Goal: Find specific page/section: Find specific page/section

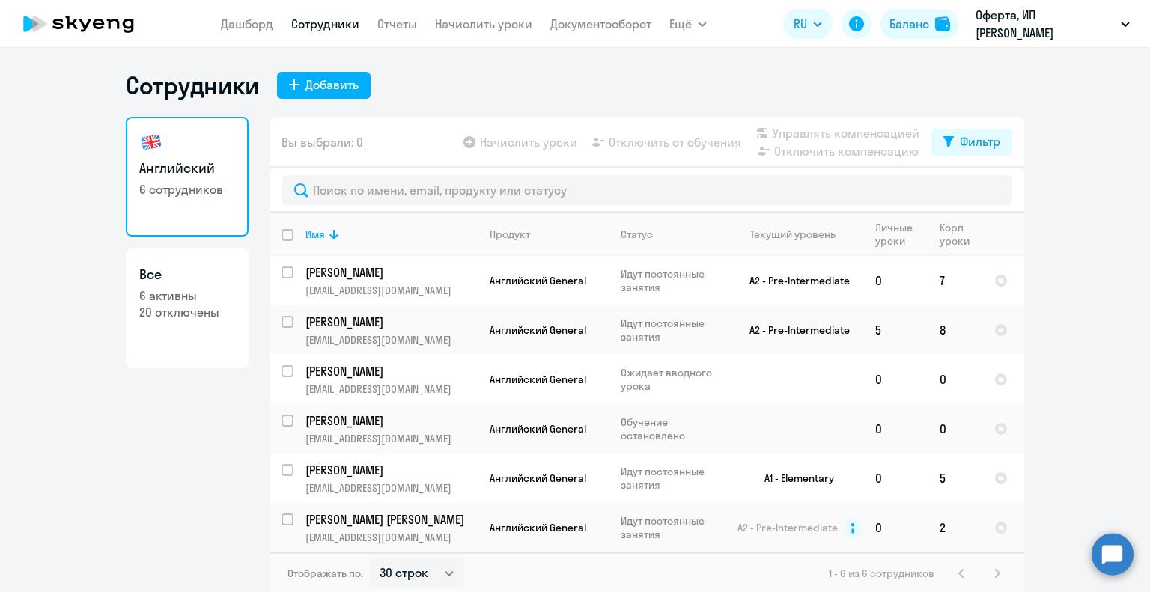
select select "30"
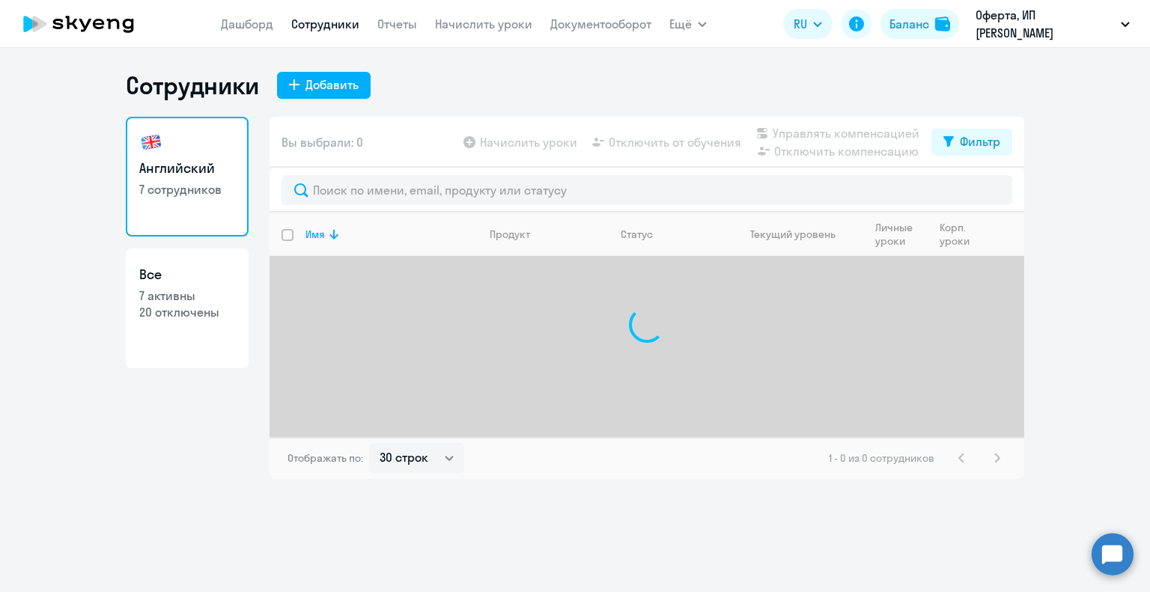
select select "30"
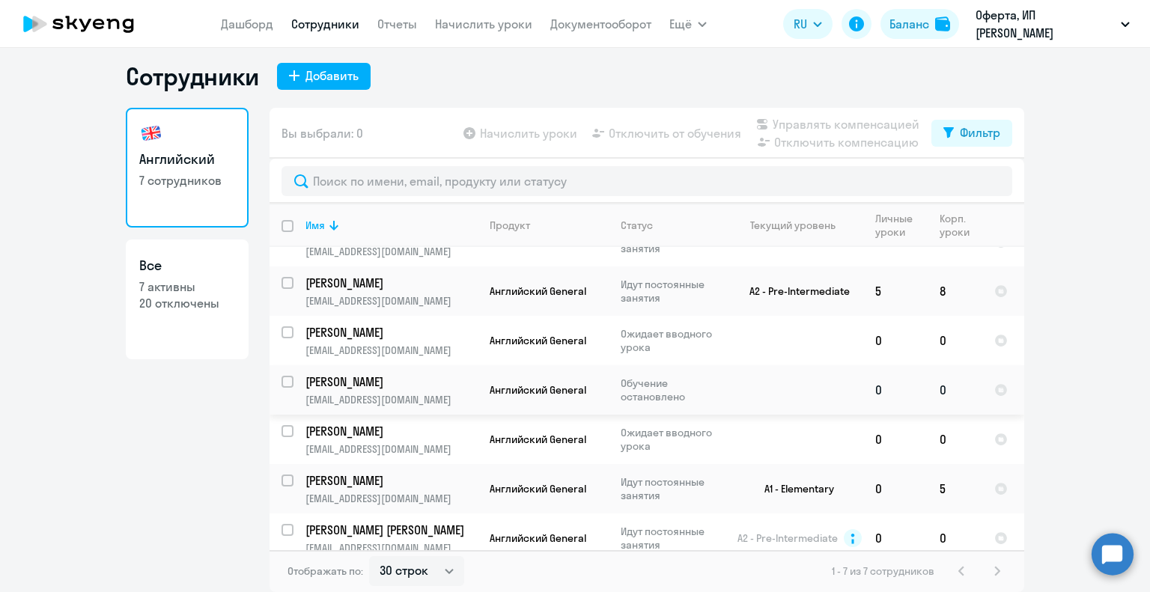
scroll to position [45, 0]
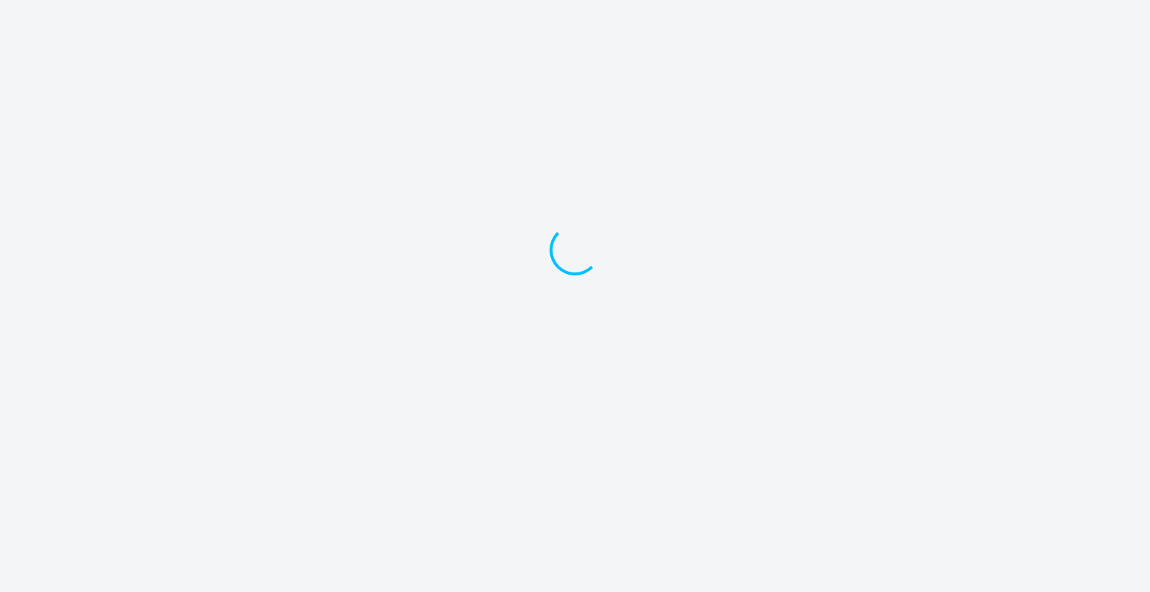
select select "30"
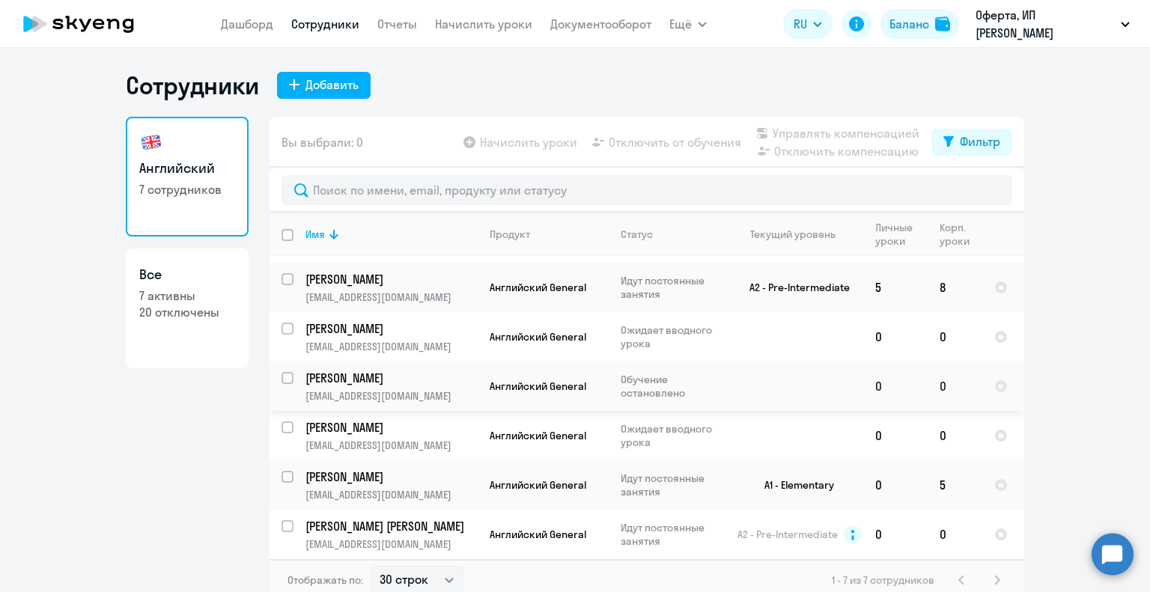
scroll to position [9, 0]
